Goal: Information Seeking & Learning: Learn about a topic

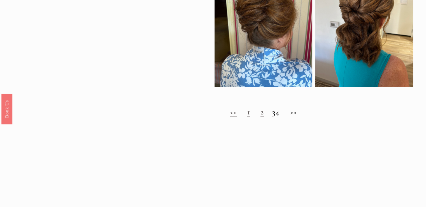
scroll to position [448, 0]
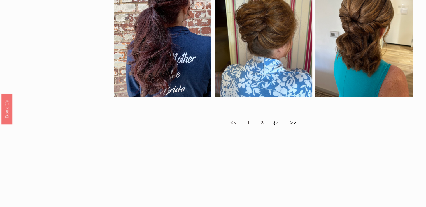
click at [260, 126] on link "2" at bounding box center [261, 122] width 3 height 10
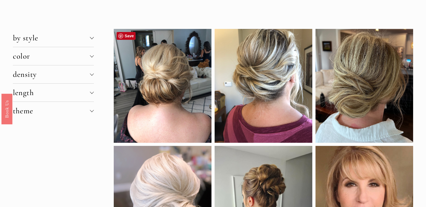
scroll to position [0, 0]
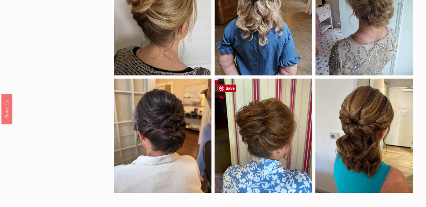
scroll to position [448, 0]
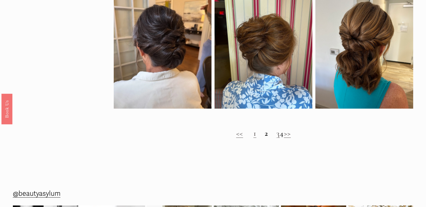
click at [276, 138] on link "3" at bounding box center [277, 133] width 3 height 10
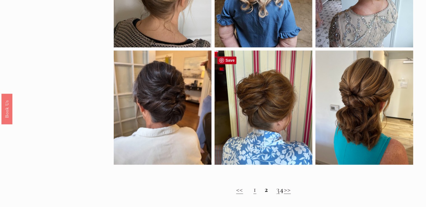
scroll to position [448, 0]
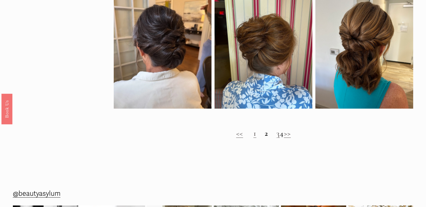
click at [276, 138] on link "3" at bounding box center [277, 133] width 3 height 10
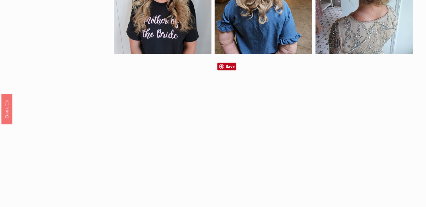
scroll to position [392, 0]
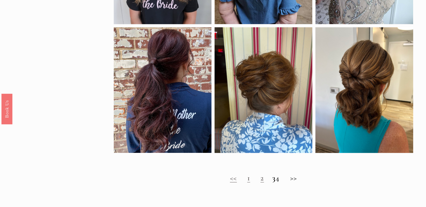
click at [272, 181] on strong "3" at bounding box center [273, 178] width 3 height 10
click at [272, 182] on strong "3" at bounding box center [273, 178] width 3 height 10
click at [282, 182] on h2 "<< 1 2 3 4 >>" at bounding box center [263, 177] width 299 height 9
click at [296, 182] on h2 "<< 1 2 3 4 >>" at bounding box center [263, 177] width 299 height 9
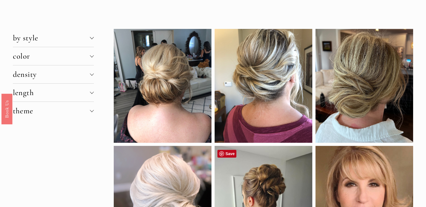
scroll to position [0, 0]
